Goal: Book appointment/travel/reservation

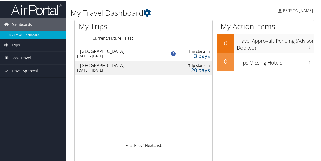
click at [28, 58] on span "Book Travel" at bounding box center [20, 57] width 19 height 13
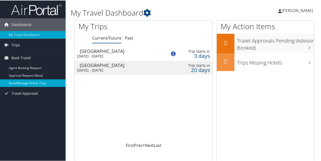
click at [41, 81] on link "Book/Manage Online Trips" at bounding box center [33, 83] width 66 height 8
